Goal: Task Accomplishment & Management: Manage account settings

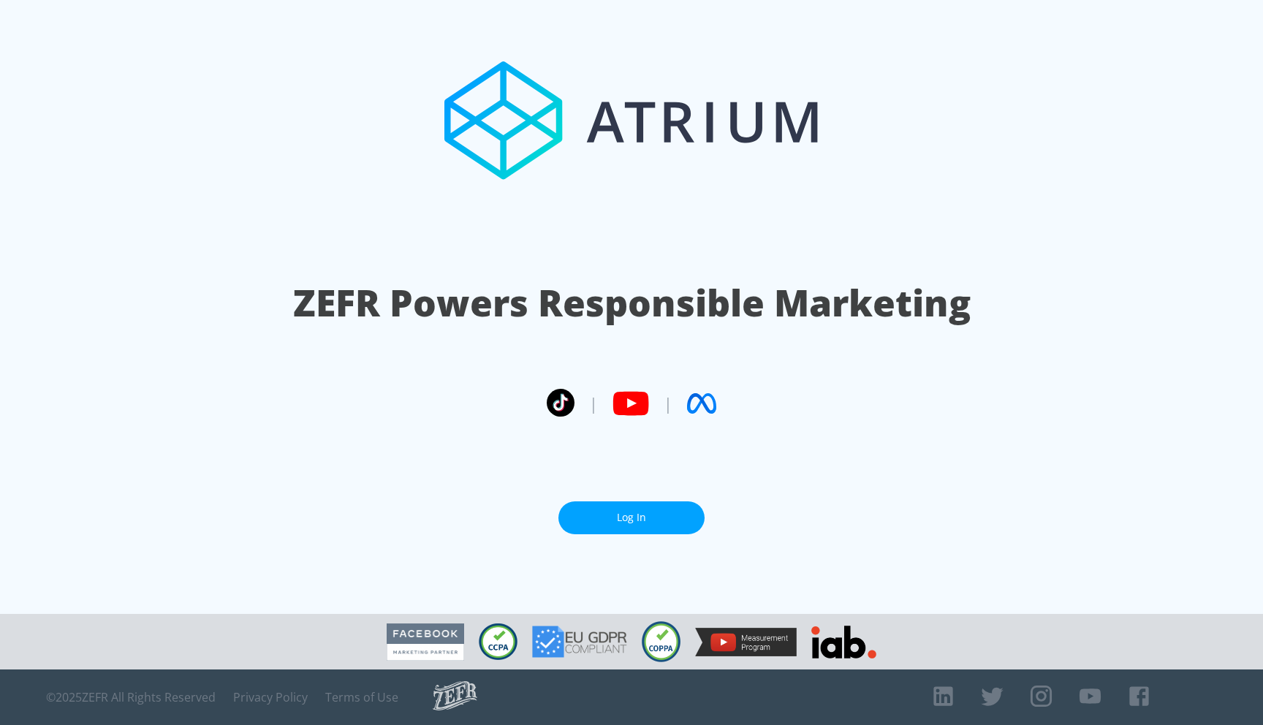
click at [668, 513] on link "Log In" at bounding box center [632, 518] width 146 height 33
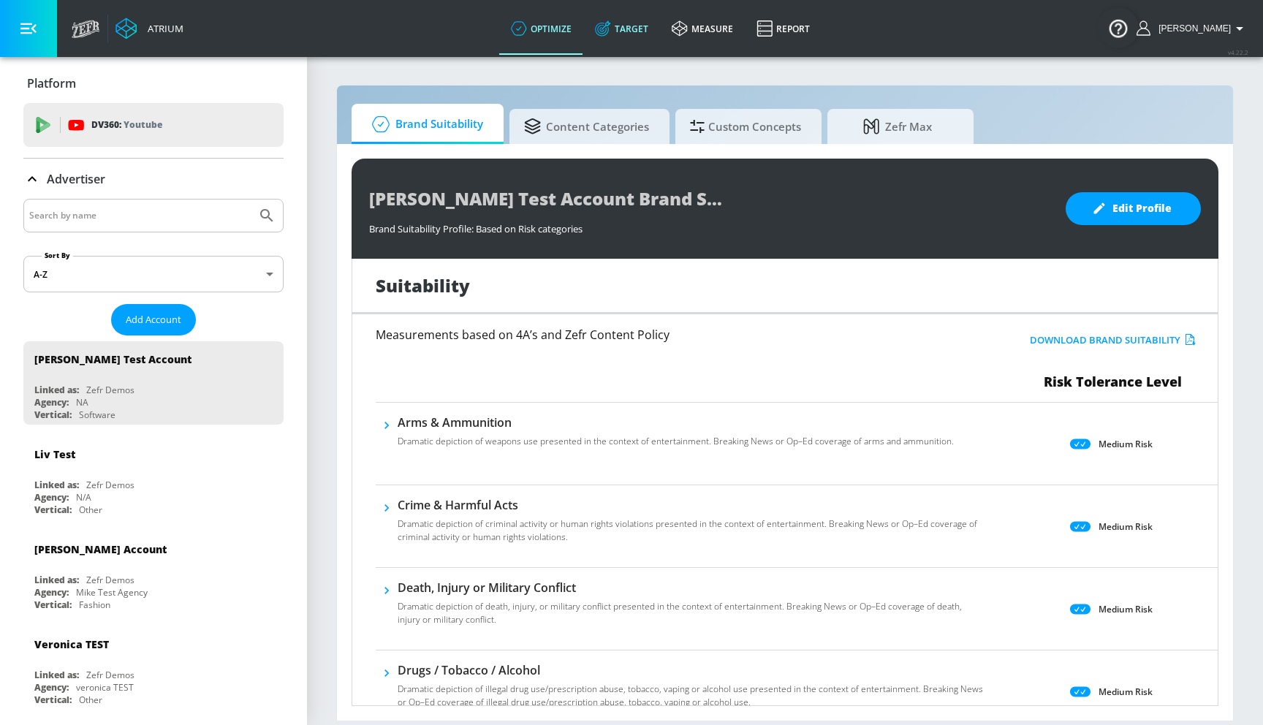
click at [634, 32] on link "Target" at bounding box center [621, 28] width 77 height 53
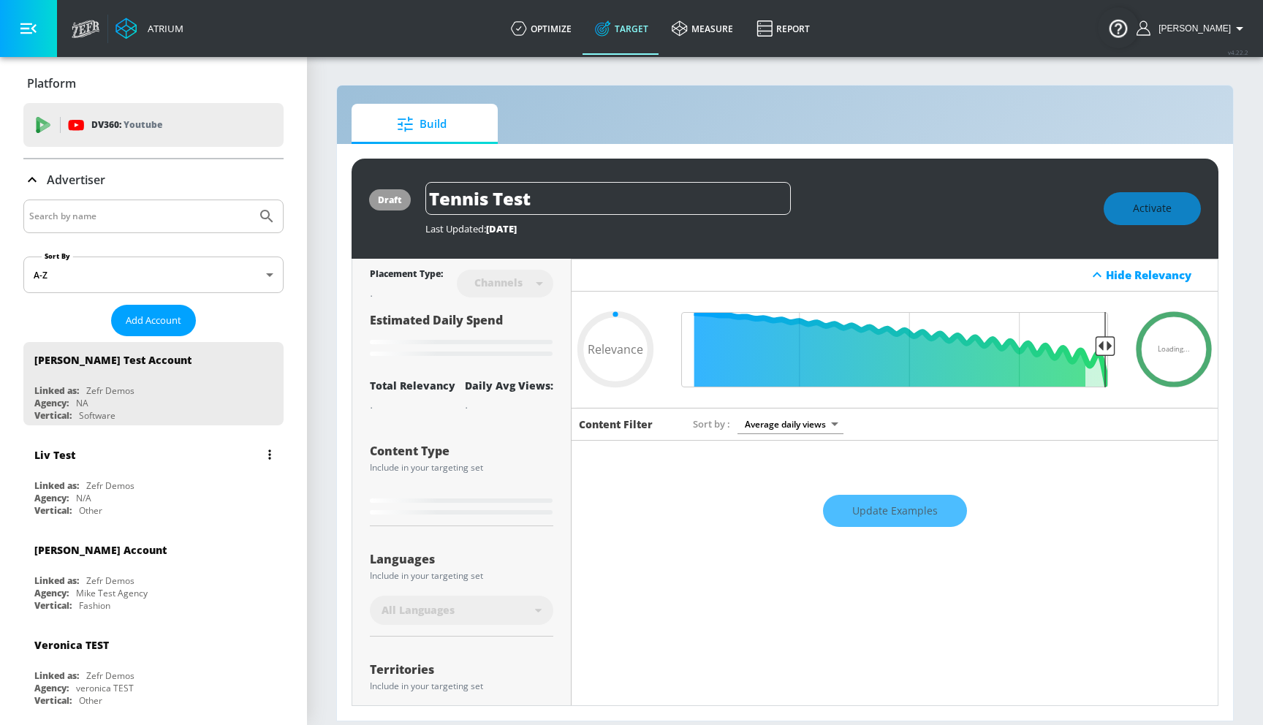
type input "0.22"
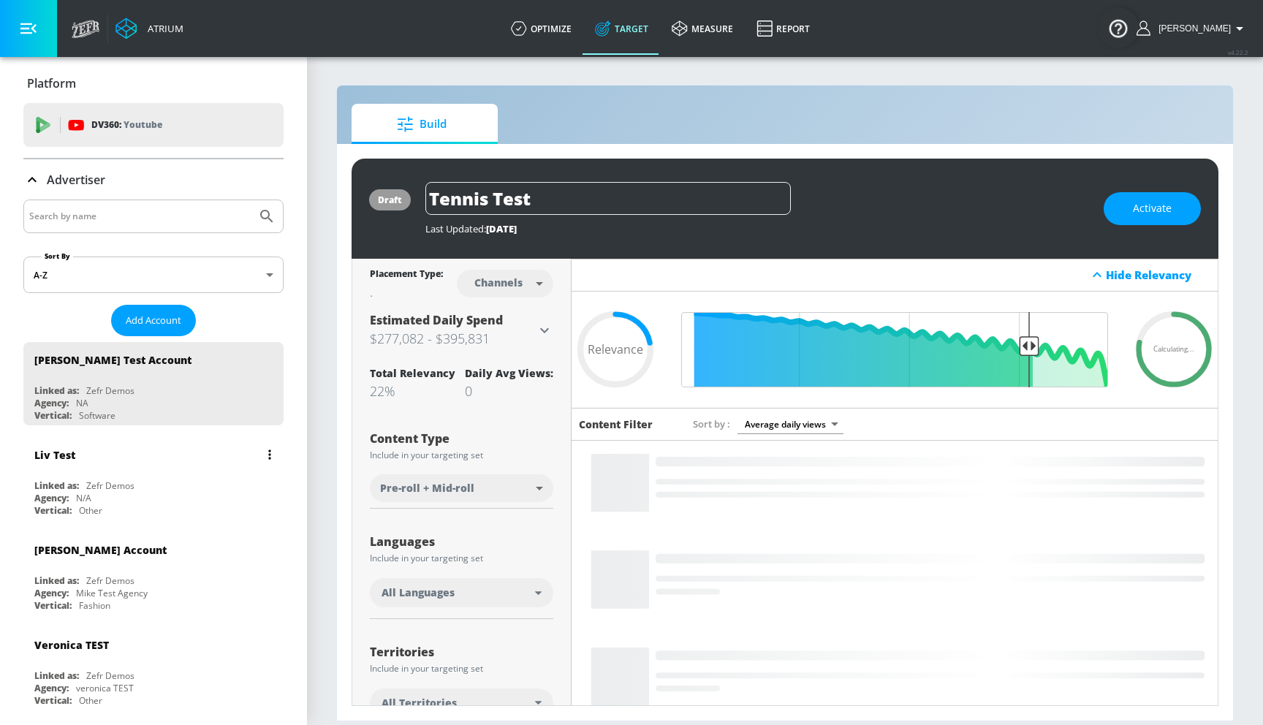
click at [139, 496] on div "Agency: N/A" at bounding box center [157, 498] width 246 height 12
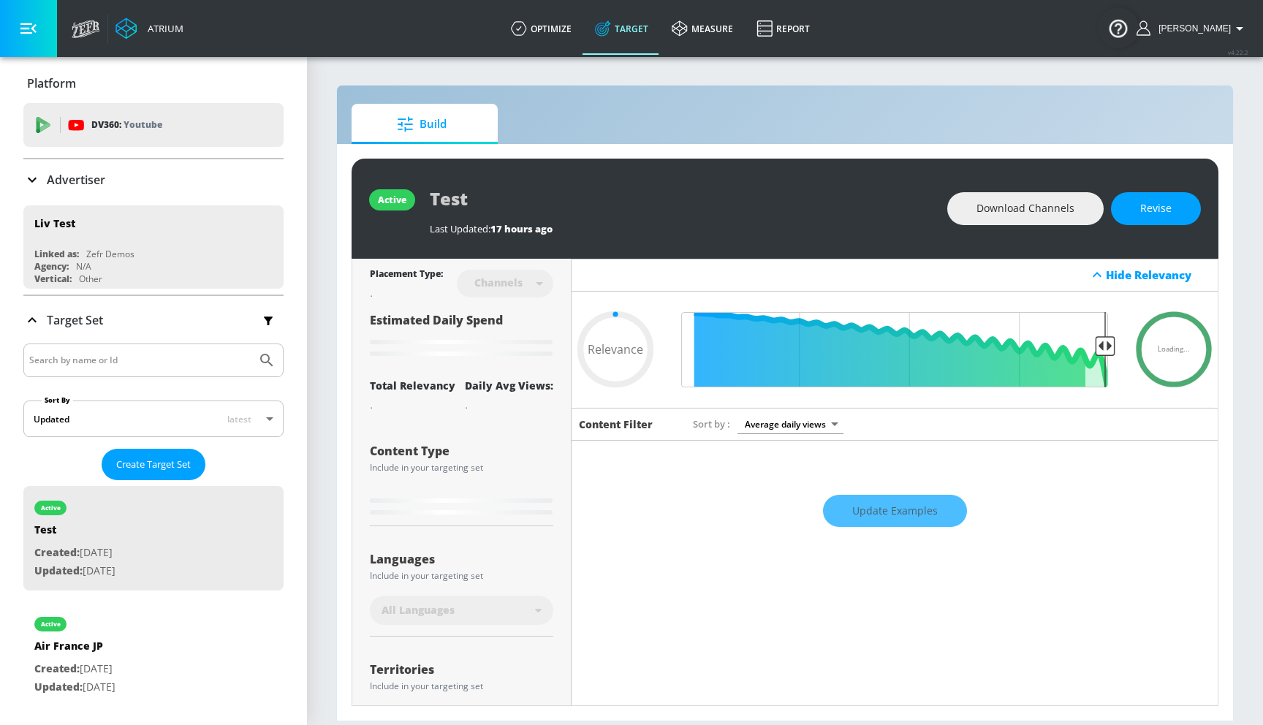
type input "0.71"
